Goal: Task Accomplishment & Management: Use online tool/utility

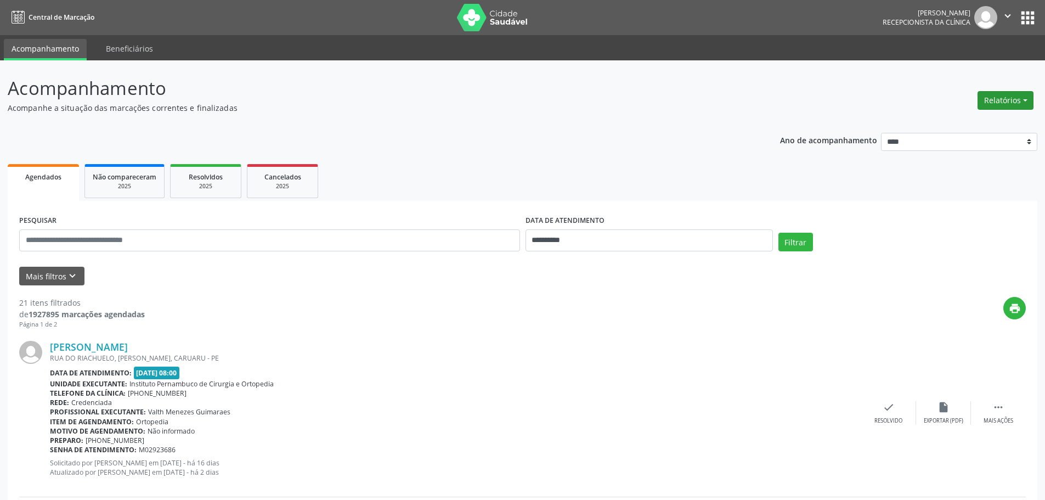
click at [1005, 103] on button "Relatórios" at bounding box center [1005, 100] width 56 height 19
click at [971, 129] on link "Agendamentos" at bounding box center [975, 123] width 118 height 15
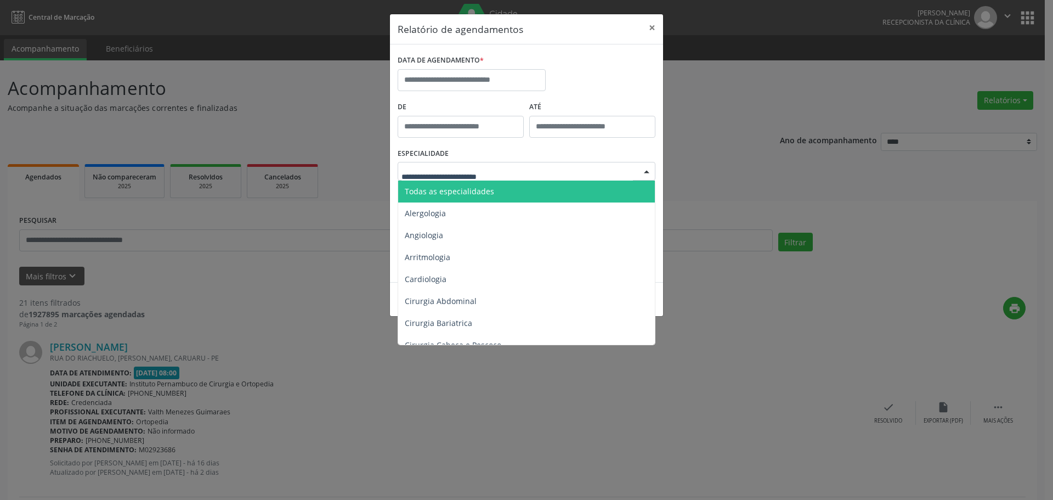
click at [649, 173] on div at bounding box center [646, 171] width 16 height 19
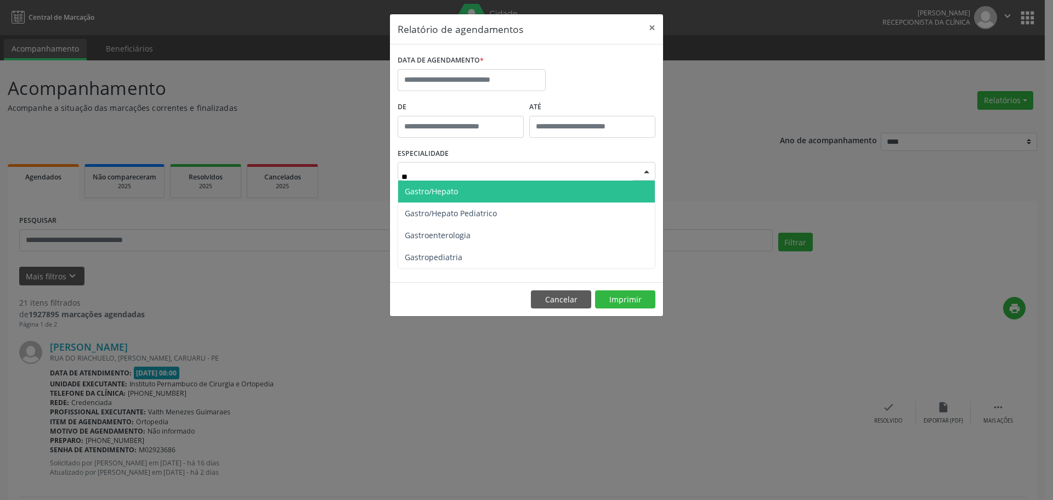
type input "***"
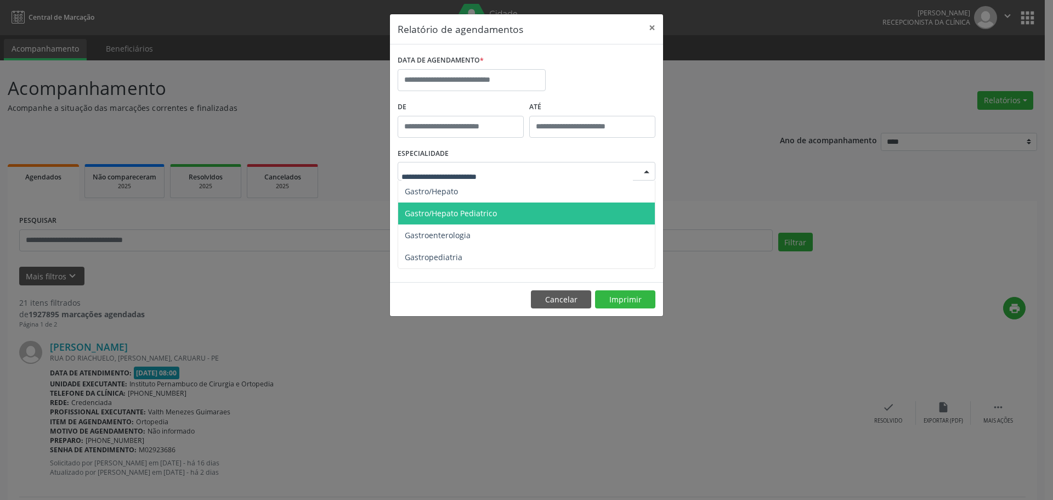
click at [807, 341] on div "Relatório de agendamentos × DATA DE AGENDAMENTO * De ATÉ ESPECIALIDADE Gastro/H…" at bounding box center [526, 250] width 1053 height 500
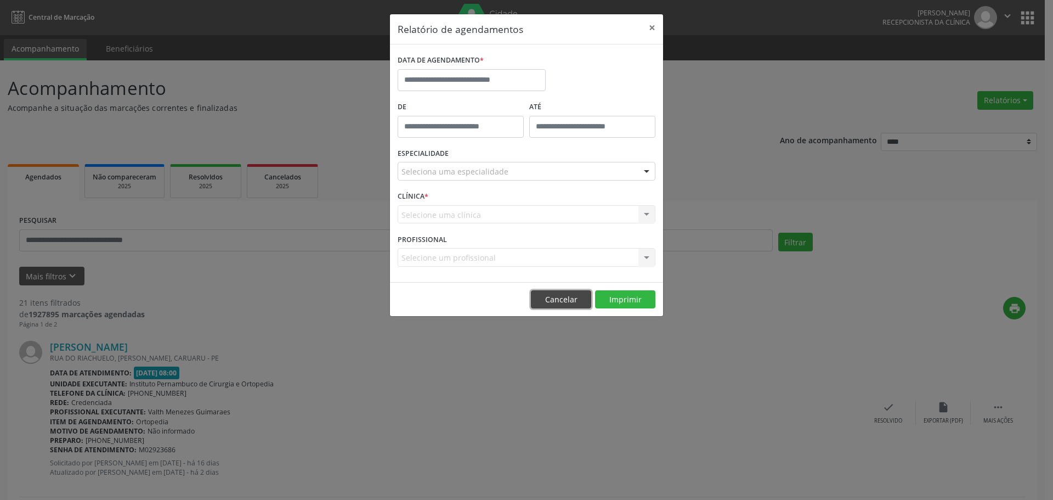
click at [566, 295] on button "Cancelar" at bounding box center [561, 299] width 60 height 19
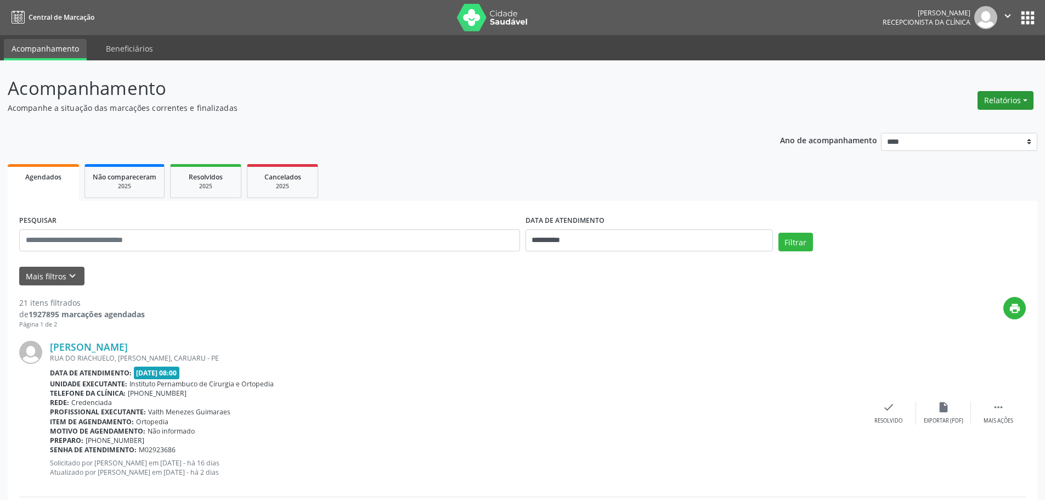
click at [999, 98] on button "Relatórios" at bounding box center [1005, 100] width 56 height 19
click at [950, 122] on link "Agendamentos" at bounding box center [975, 123] width 118 height 15
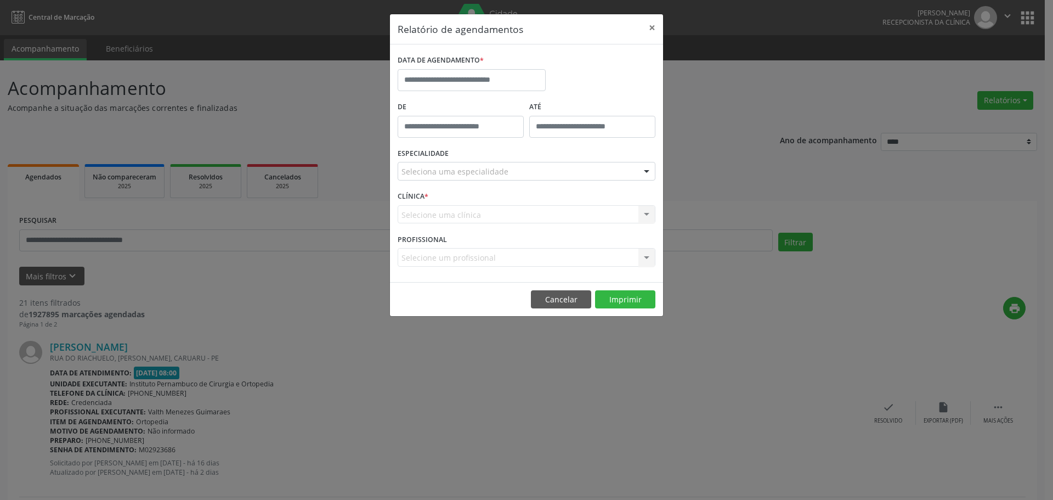
click at [519, 92] on div "DATA DE AGENDAMENTO *" at bounding box center [472, 75] width 154 height 47
click at [508, 87] on input "text" at bounding box center [472, 80] width 148 height 22
click at [480, 206] on span "24" at bounding box center [481, 202] width 21 height 21
type input "**********"
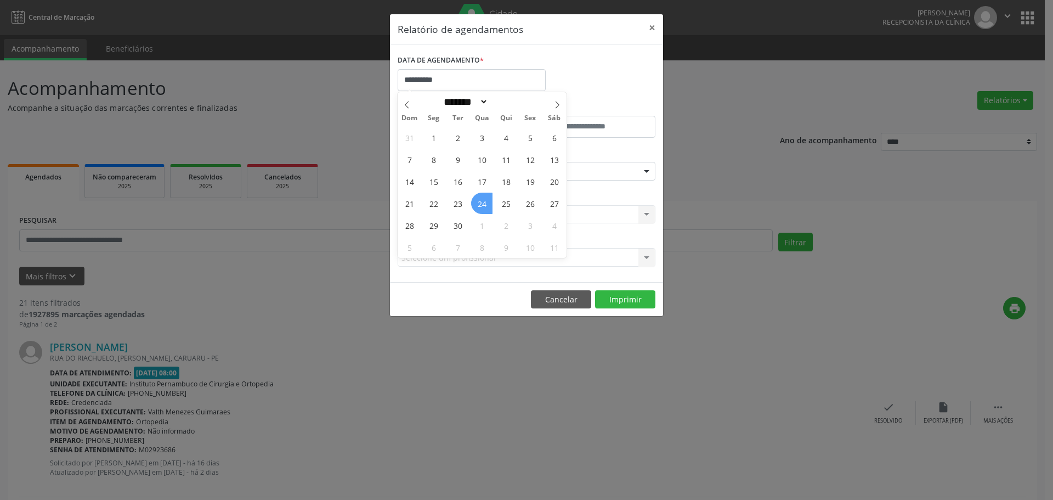
click at [480, 206] on span "24" at bounding box center [481, 202] width 21 height 21
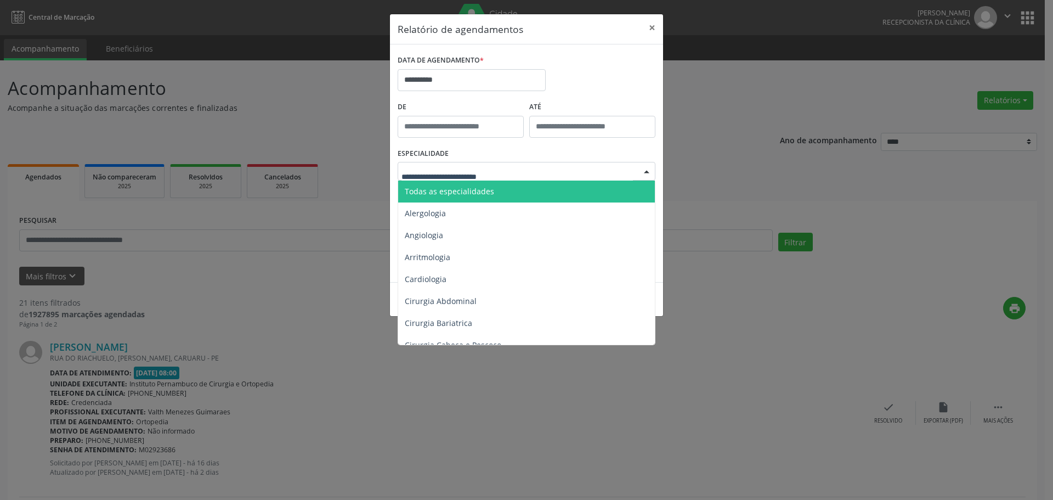
click at [481, 189] on span "Todas as especialidades" at bounding box center [449, 191] width 89 height 10
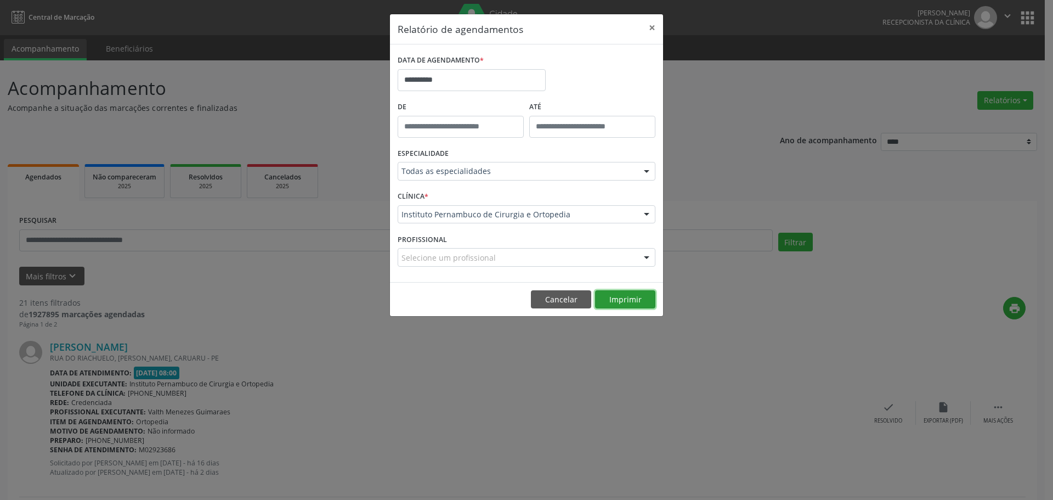
click at [620, 299] on button "Imprimir" at bounding box center [625, 299] width 60 height 19
